Goal: Check status: Check status

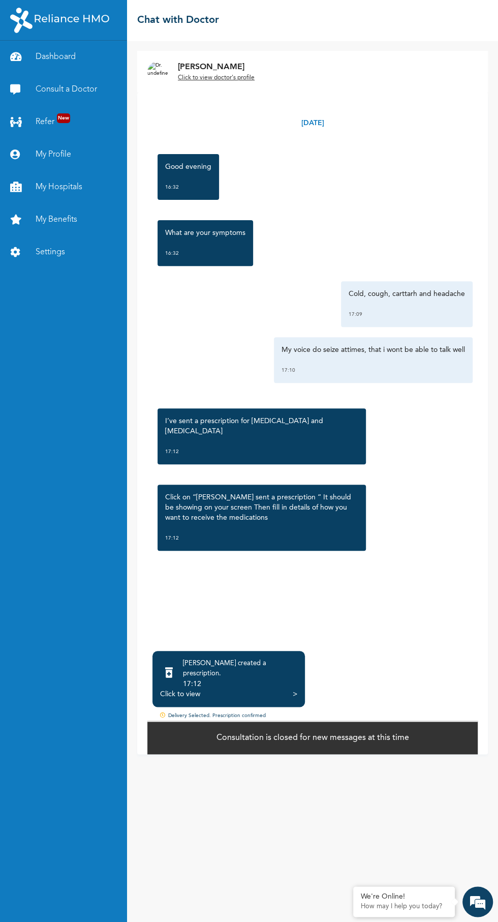
click at [239, 721] on div "Delivery Selected. Prescription confirmed" at bounding box center [312, 716] width 331 height 9
click at [178, 721] on div "Delivery Selected. Prescription confirmed" at bounding box center [312, 716] width 331 height 9
click at [165, 721] on icon at bounding box center [164, 716] width 8 height 8
click at [167, 699] on div "Click to view" at bounding box center [180, 694] width 40 height 10
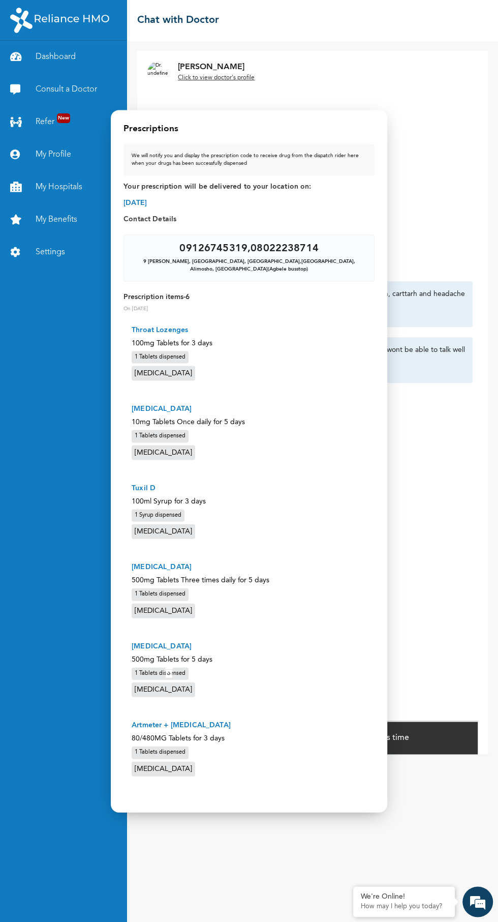
click at [465, 440] on div at bounding box center [249, 461] width 498 height 922
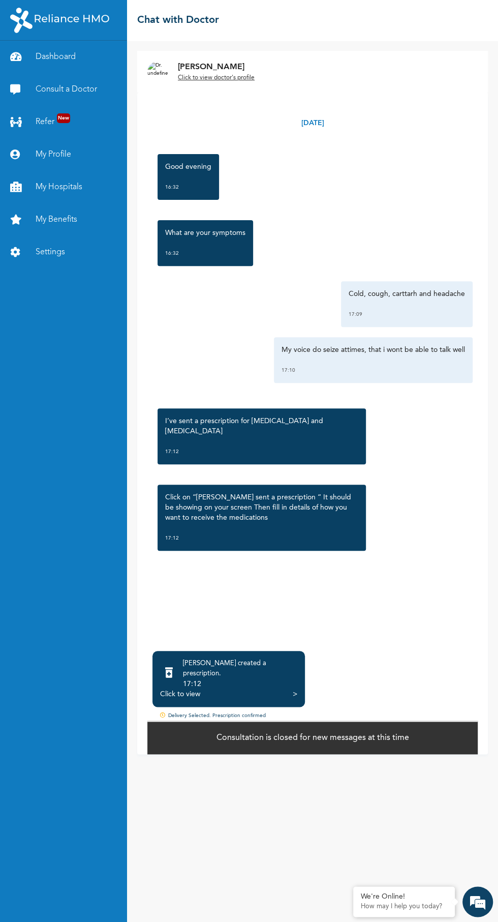
click at [155, 721] on div "Delivery Selected. Prescription confirmed" at bounding box center [312, 716] width 331 height 9
click at [153, 721] on div "Delivery Selected. Prescription confirmed" at bounding box center [312, 716] width 331 height 9
click at [166, 721] on icon at bounding box center [164, 716] width 8 height 8
click at [156, 721] on div "Delivery Selected. Prescription confirmed" at bounding box center [312, 716] width 331 height 9
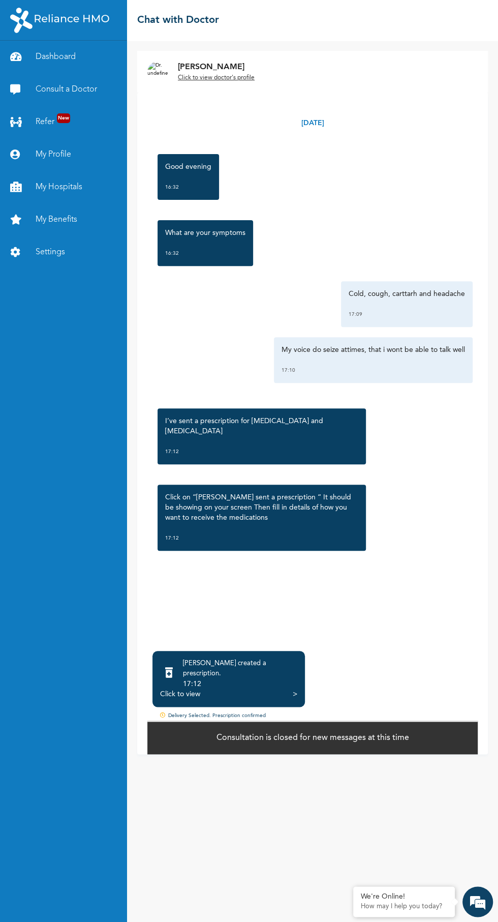
click at [146, 750] on div "[DATE] Good evening 16:32 What are your symptoms 16:32 Cold, cough, carttarh an…" at bounding box center [312, 424] width 351 height 662
click at [165, 721] on icon at bounding box center [164, 716] width 8 height 8
click at [164, 699] on div "Click to view" at bounding box center [180, 694] width 40 height 10
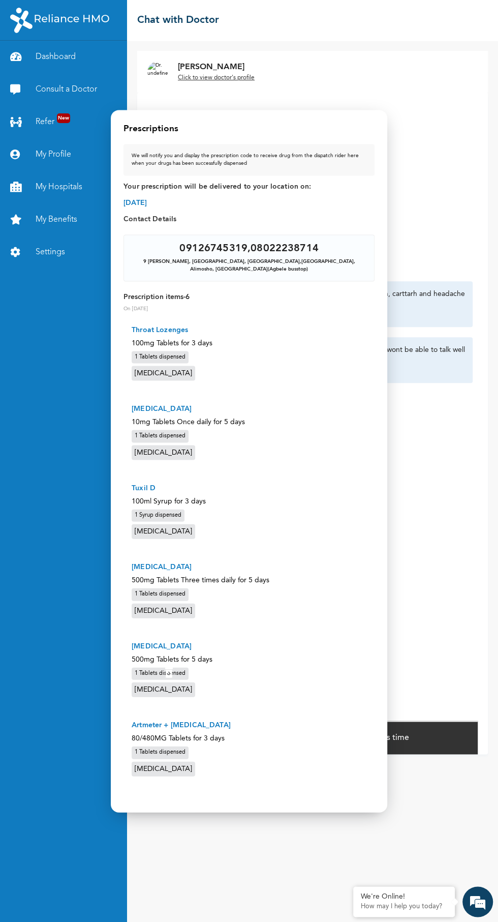
click at [161, 751] on div "1 Tablets dispensed" at bounding box center [160, 752] width 57 height 13
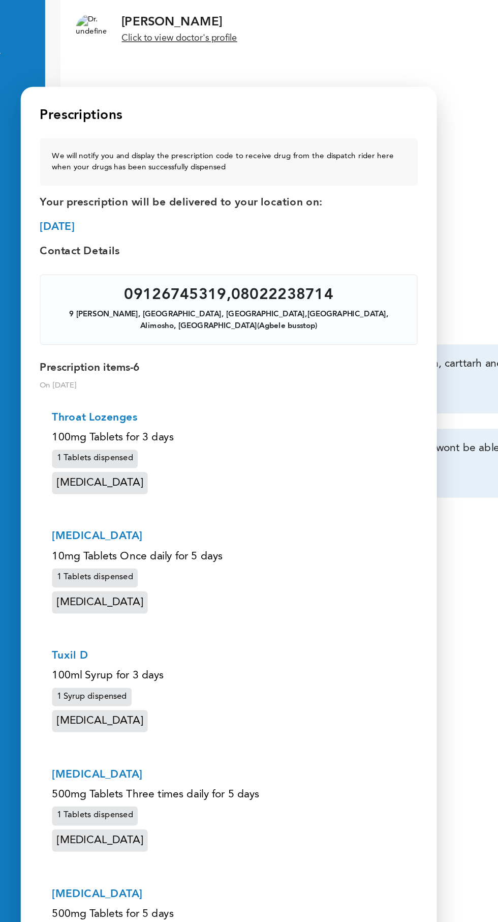
click at [275, 408] on p "[MEDICAL_DATA]" at bounding box center [249, 409] width 235 height 11
